Goal: Navigation & Orientation: Find specific page/section

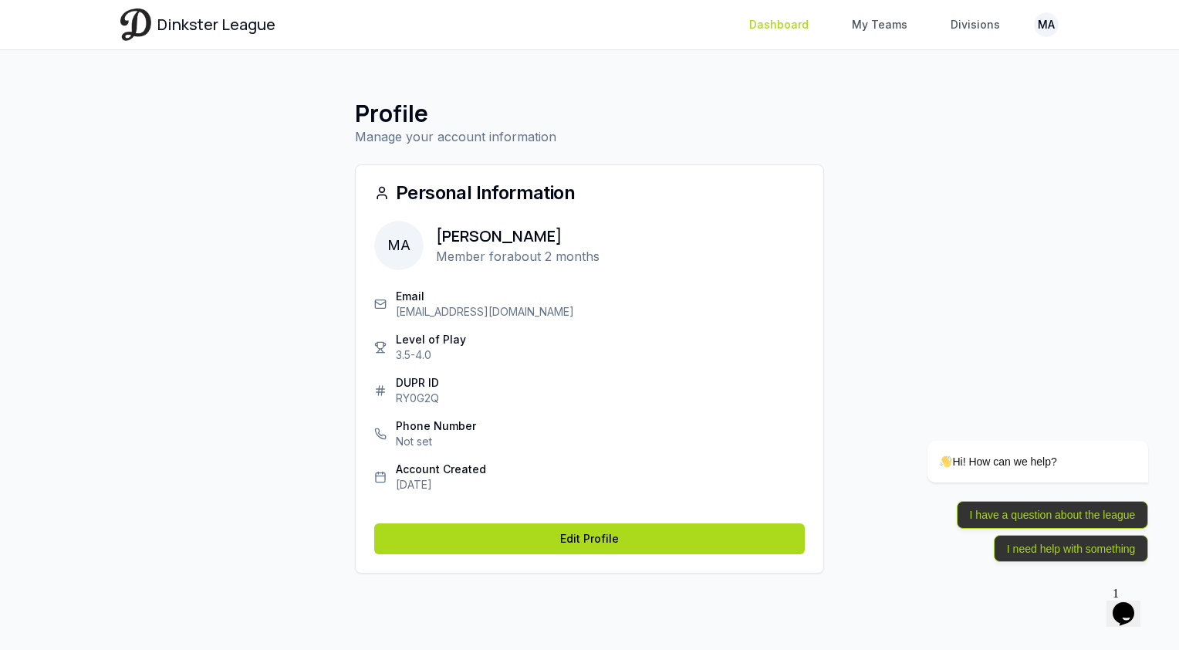
click at [804, 29] on link "Dashboard" at bounding box center [779, 25] width 78 height 28
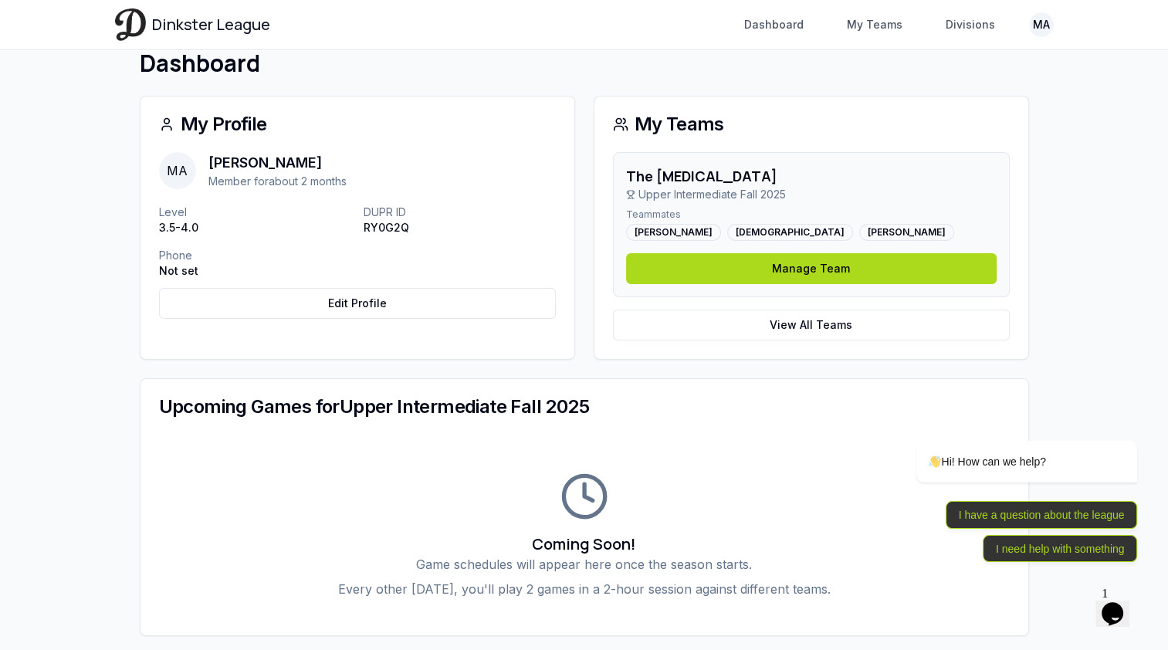
scroll to position [77, 0]
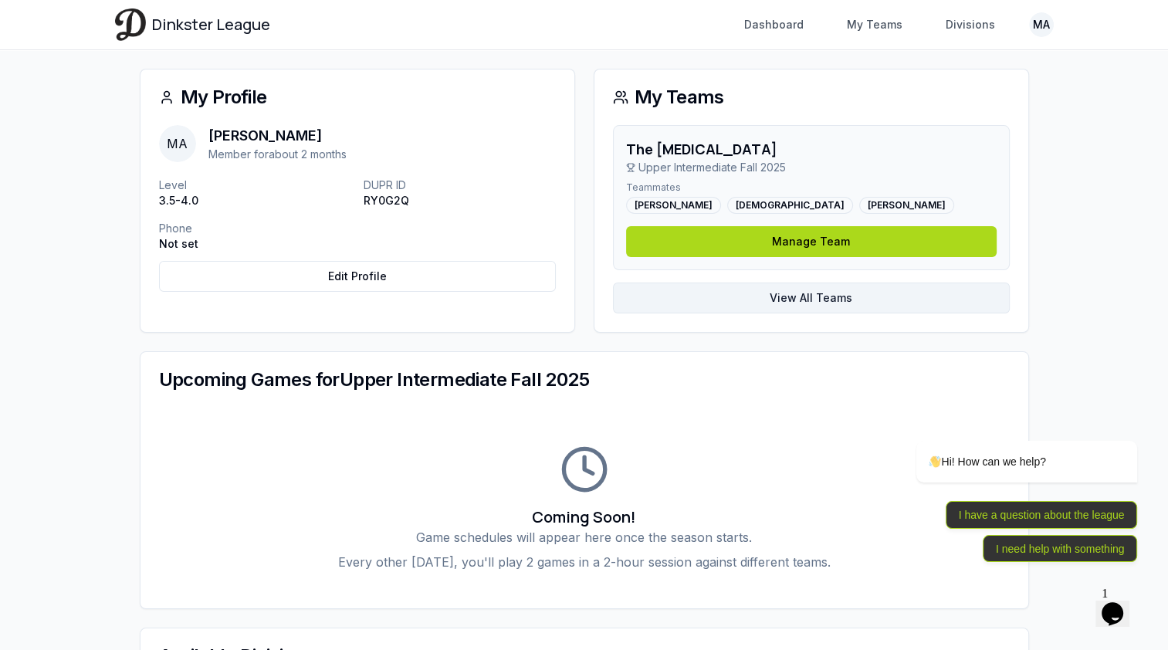
click at [684, 292] on link "View All Teams" at bounding box center [811, 298] width 397 height 31
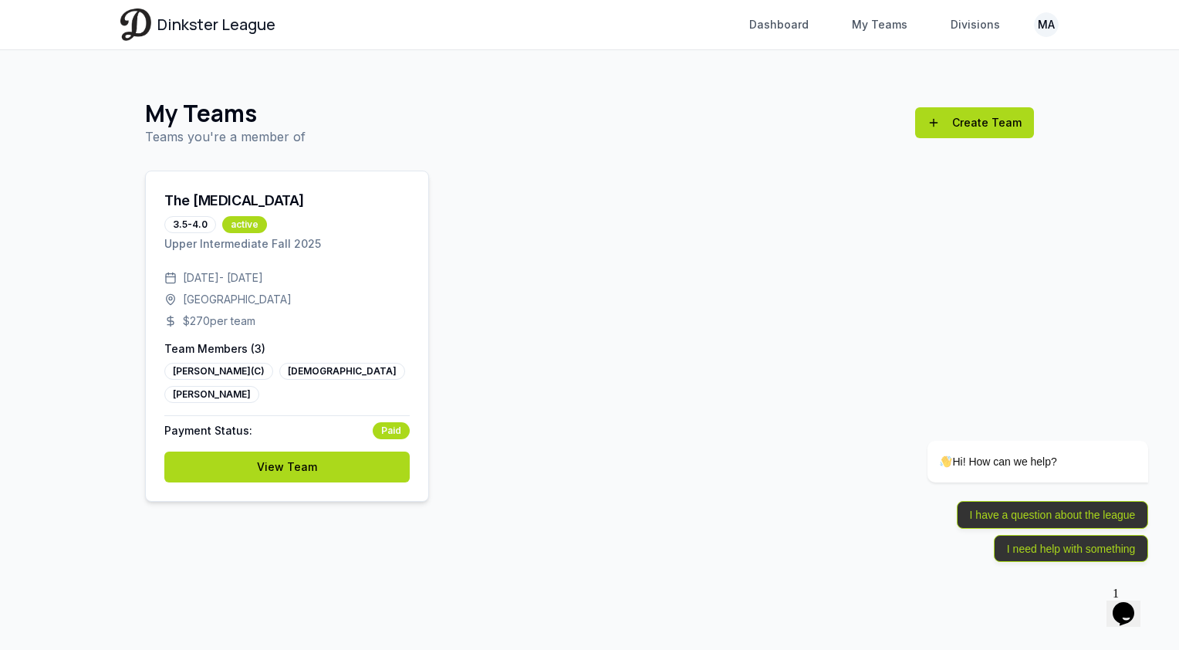
click at [357, 281] on div "[DATE] - [DATE]" at bounding box center [286, 277] width 245 height 15
click at [346, 462] on link "View Team" at bounding box center [286, 467] width 245 height 31
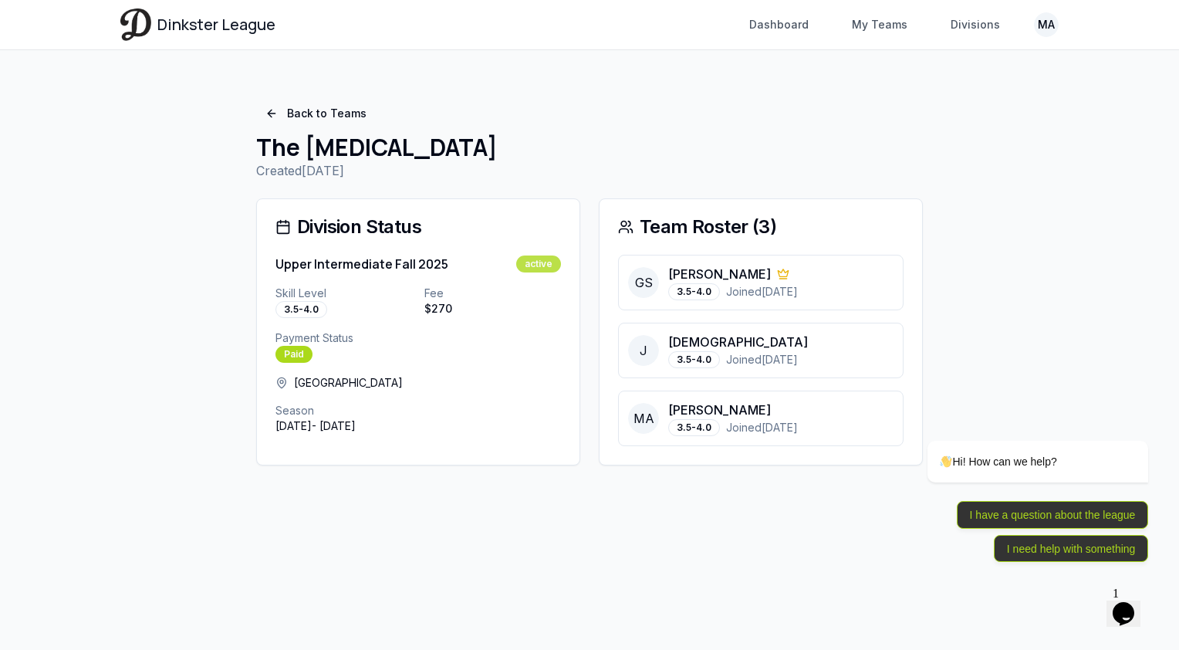
click at [543, 266] on div "active" at bounding box center [538, 264] width 45 height 17
click at [274, 109] on link "Back to Teams" at bounding box center [316, 114] width 120 height 28
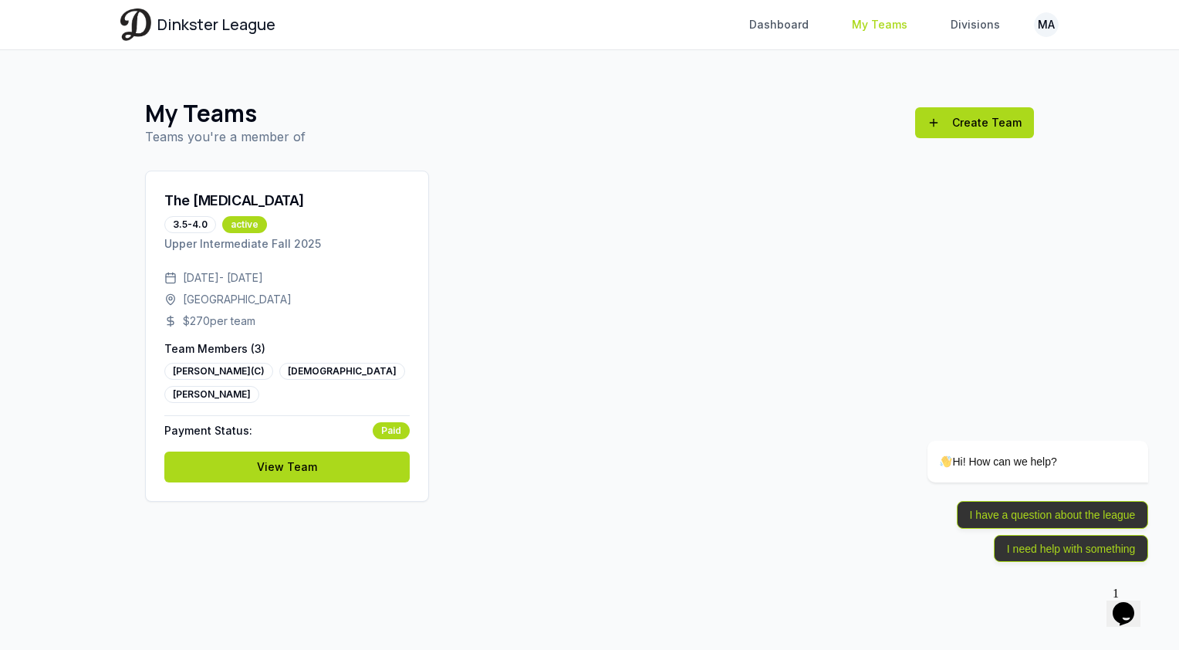
click at [886, 29] on link "My Teams" at bounding box center [880, 25] width 74 height 28
click at [969, 28] on link "Divisions" at bounding box center [976, 25] width 68 height 28
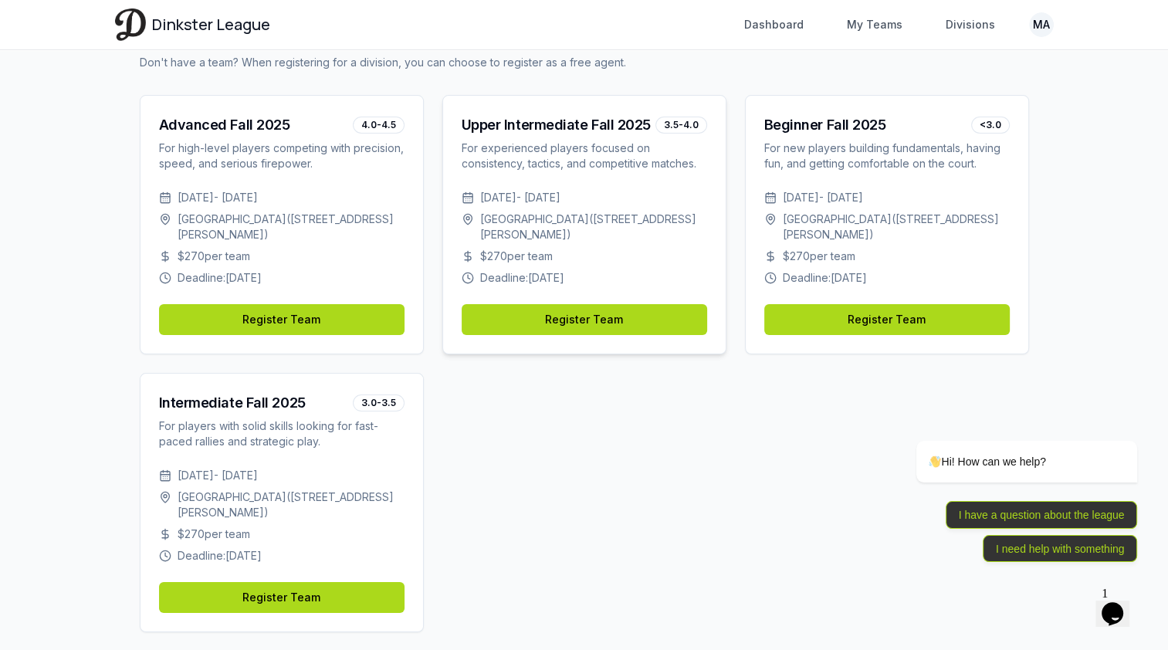
scroll to position [127, 0]
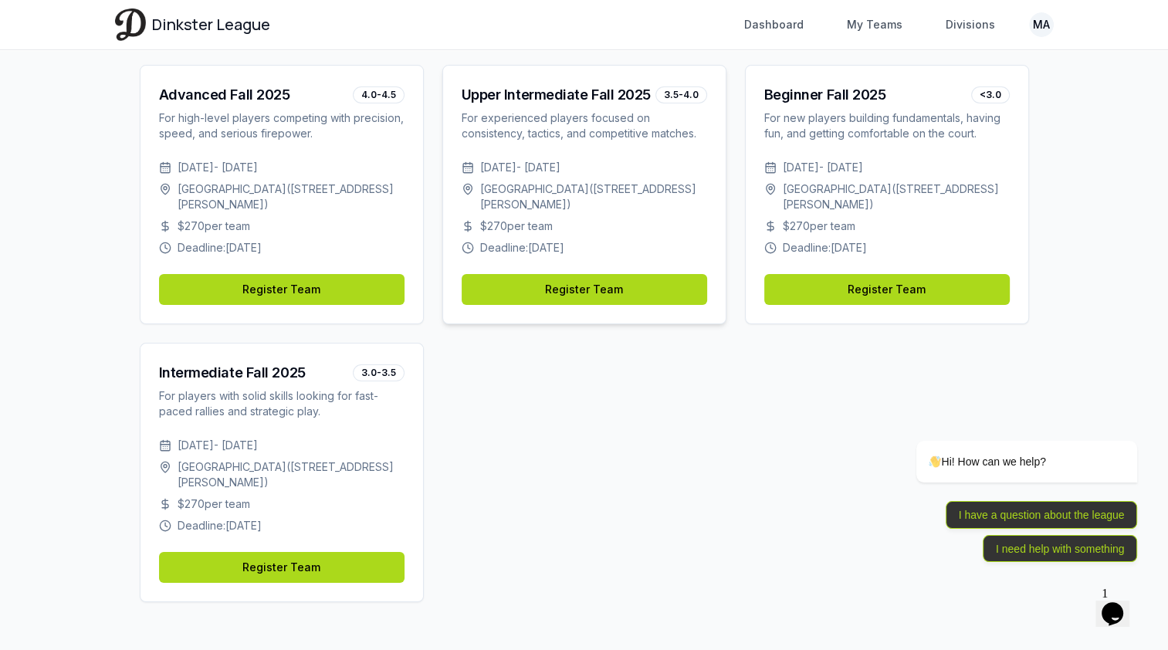
click at [557, 218] on div "$ 270 per team" at bounding box center [584, 225] width 245 height 15
click at [522, 168] on span "[DATE] - [DATE]" at bounding box center [520, 167] width 80 height 15
click at [668, 91] on div "3.5-4.0" at bounding box center [681, 94] width 52 height 17
click at [569, 89] on div "Upper Intermediate Fall 2025" at bounding box center [556, 95] width 189 height 22
click at [556, 116] on div "For experienced players focused on consistency, tactics, and competitive matche…" at bounding box center [584, 125] width 245 height 31
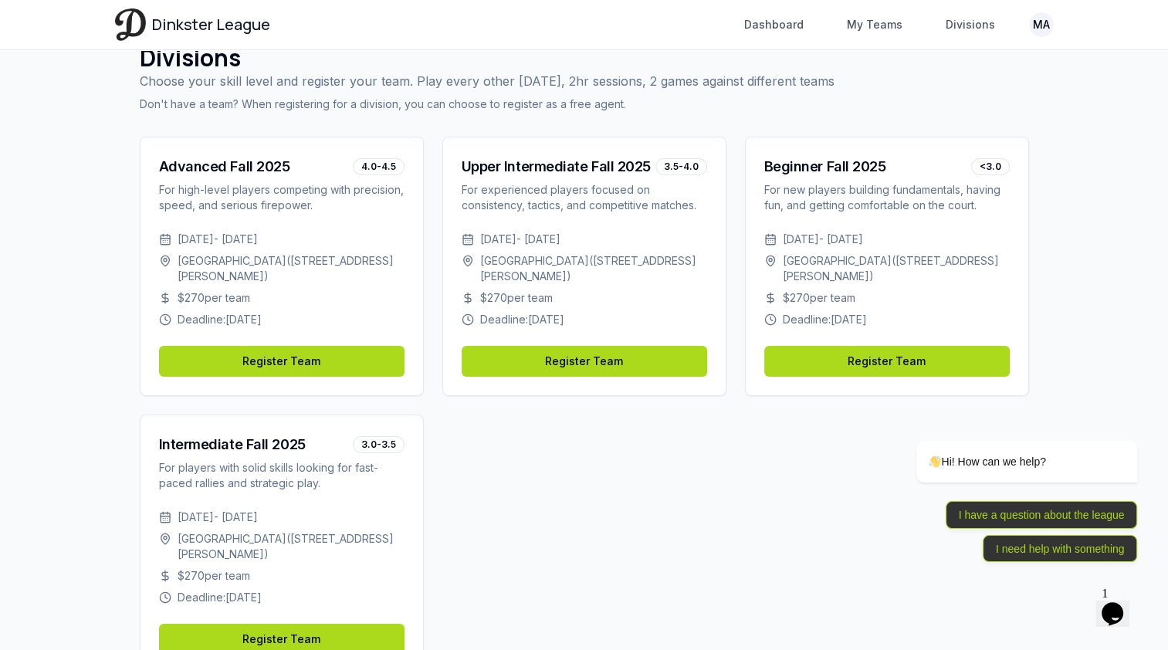
scroll to position [0, 0]
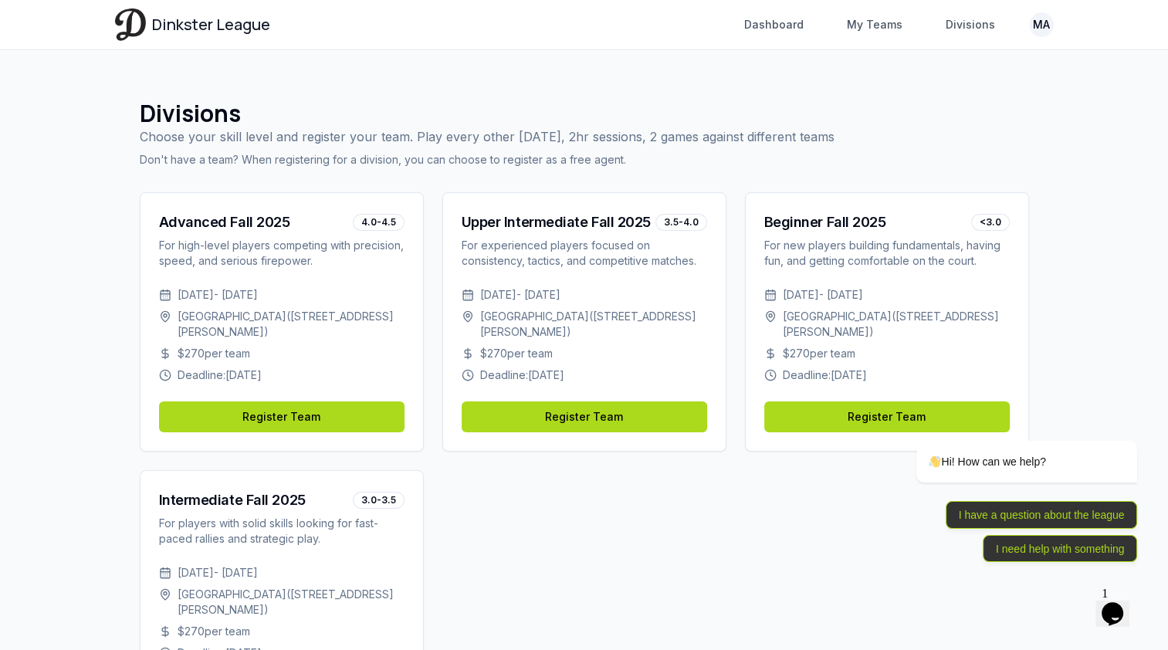
click at [766, 43] on div "Dinkster League Dashboard My Teams Divisions MA Toggle navigation menu Dashboar…" at bounding box center [584, 24] width 939 height 49
click at [772, 36] on link "Dashboard" at bounding box center [774, 25] width 78 height 28
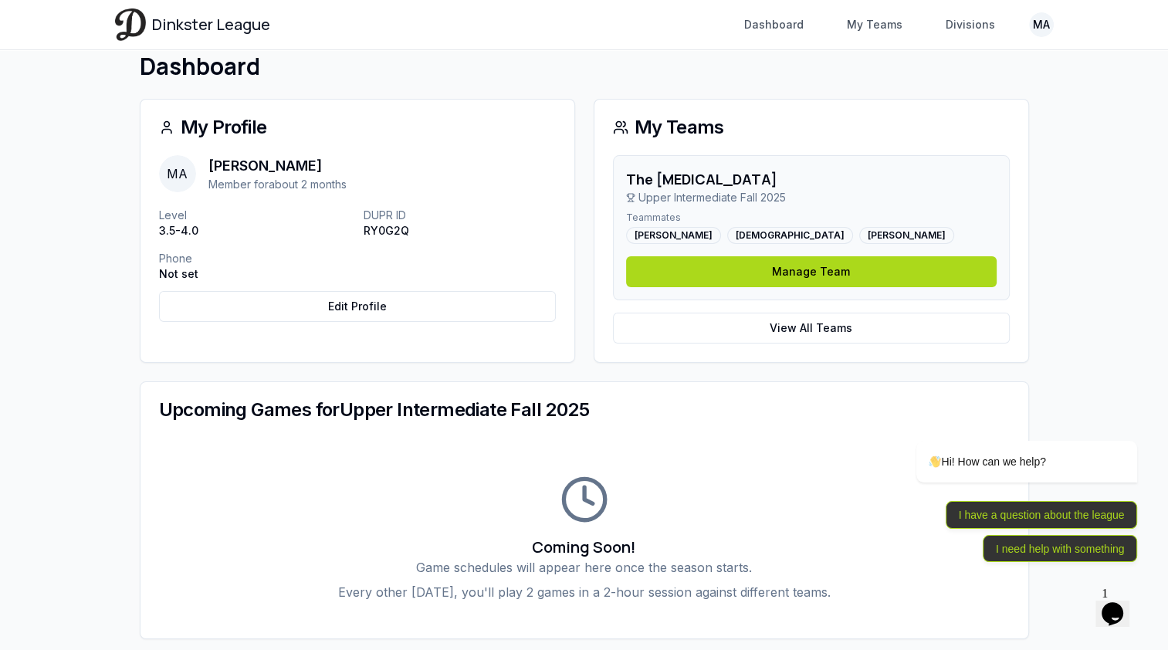
scroll to position [12, 0]
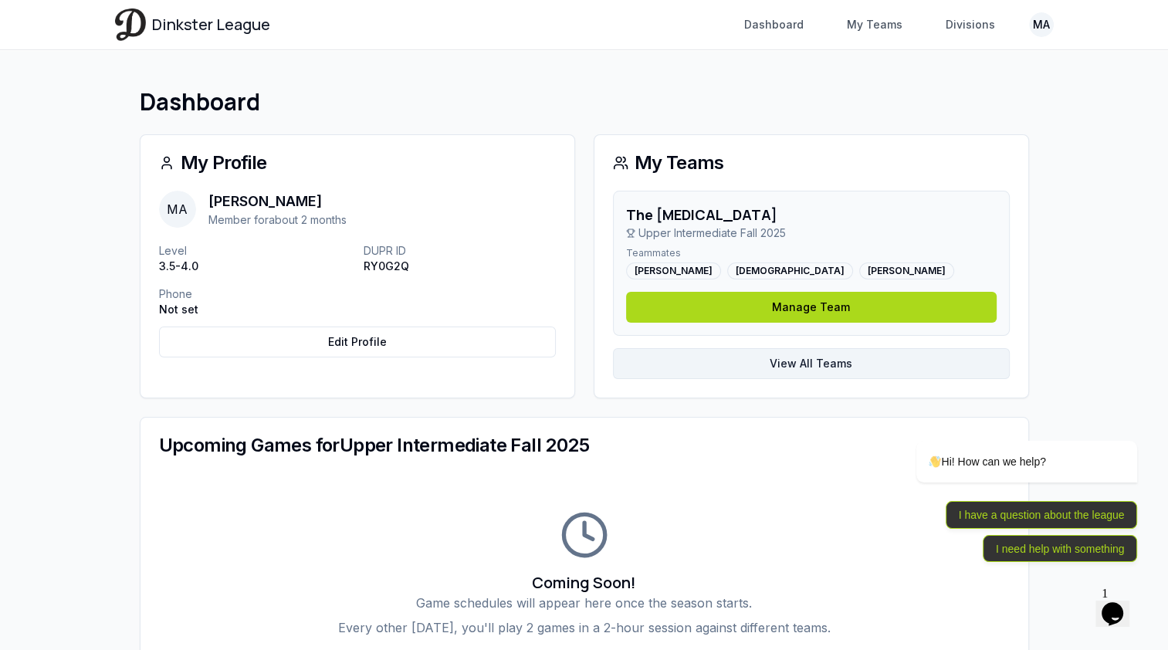
click at [800, 366] on link "View All Teams" at bounding box center [811, 363] width 397 height 31
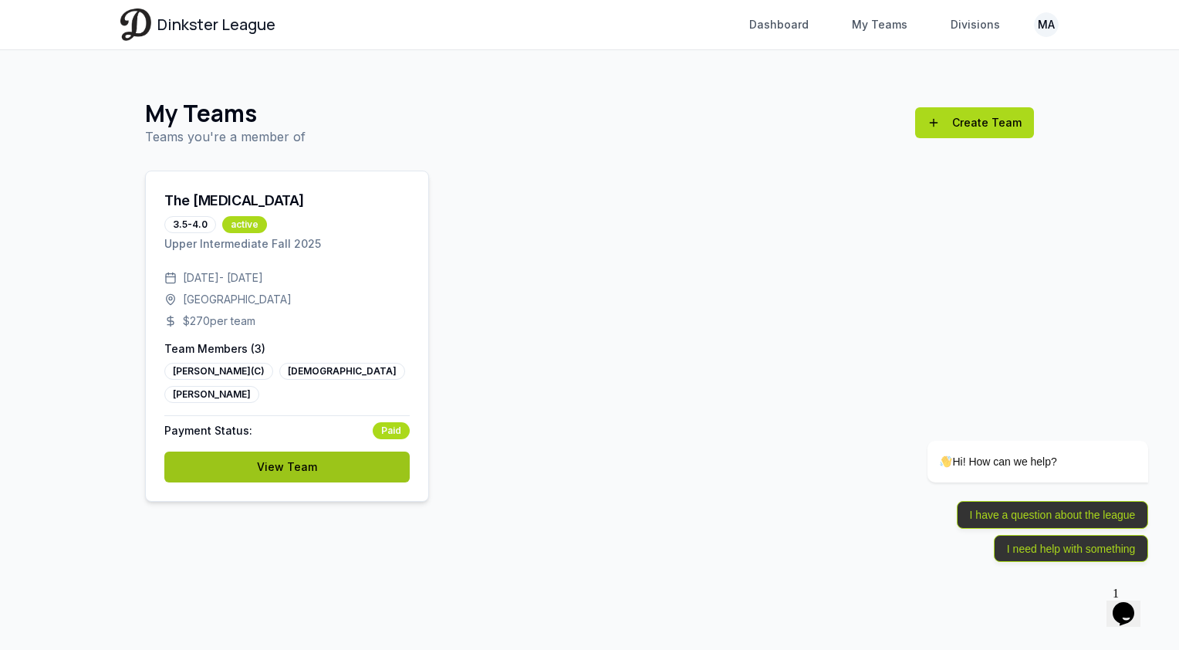
click at [351, 464] on link "View Team" at bounding box center [286, 467] width 245 height 31
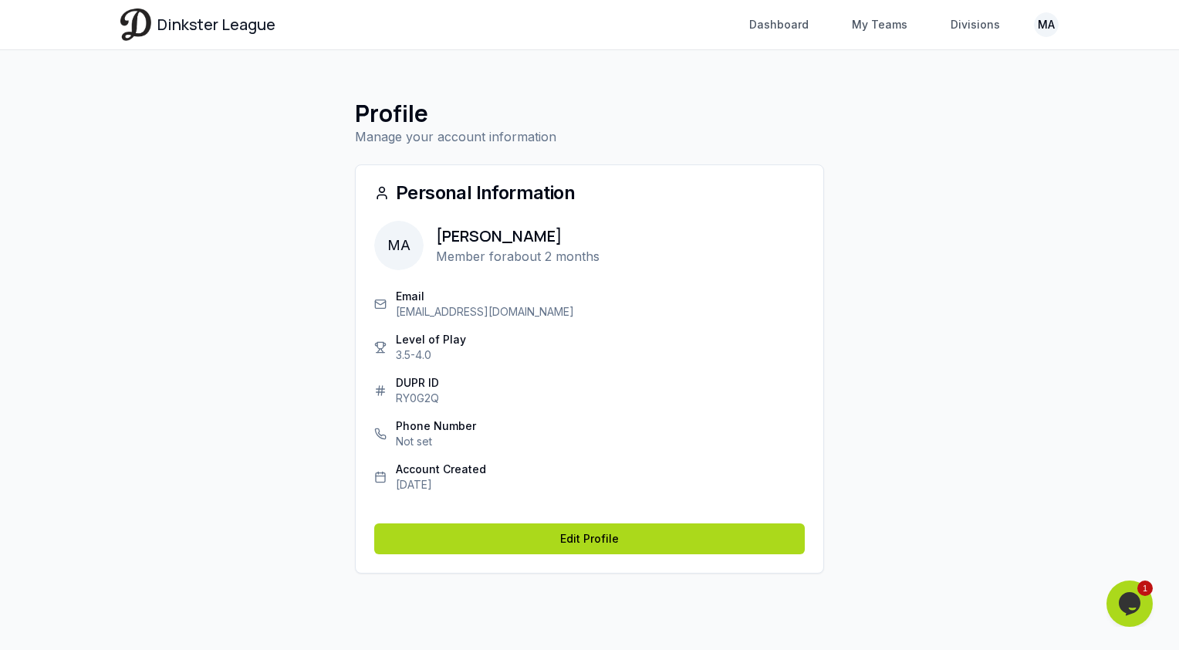
drag, startPoint x: 884, startPoint y: 32, endPoint x: 868, endPoint y: 47, distance: 21.9
click at [884, 32] on link "My Teams" at bounding box center [880, 25] width 74 height 28
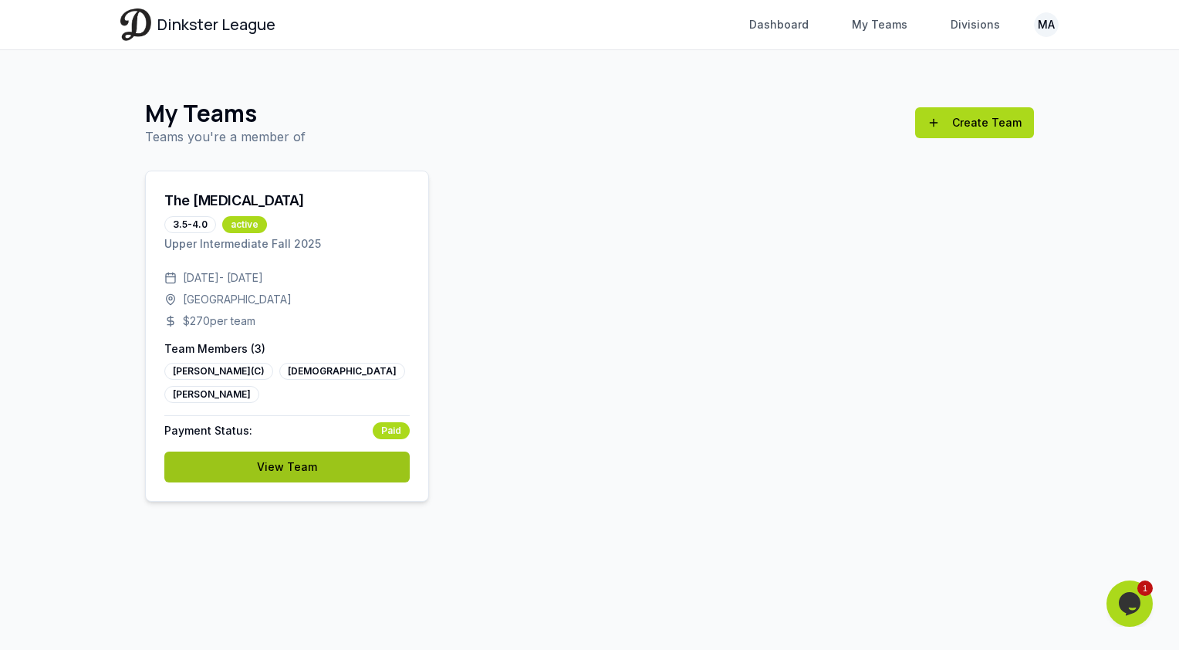
click at [354, 465] on link "View Team" at bounding box center [286, 467] width 245 height 31
